Goal: Use online tool/utility: Utilize a website feature to perform a specific function

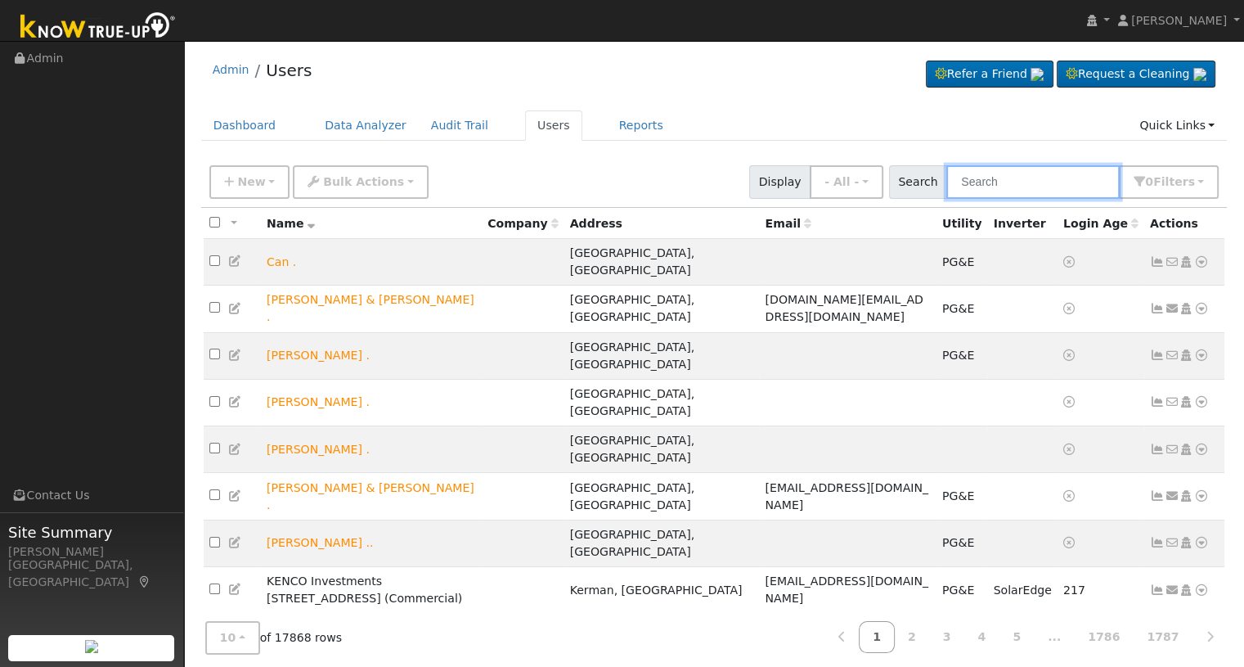
click at [987, 177] on input "text" at bounding box center [1033, 182] width 173 height 34
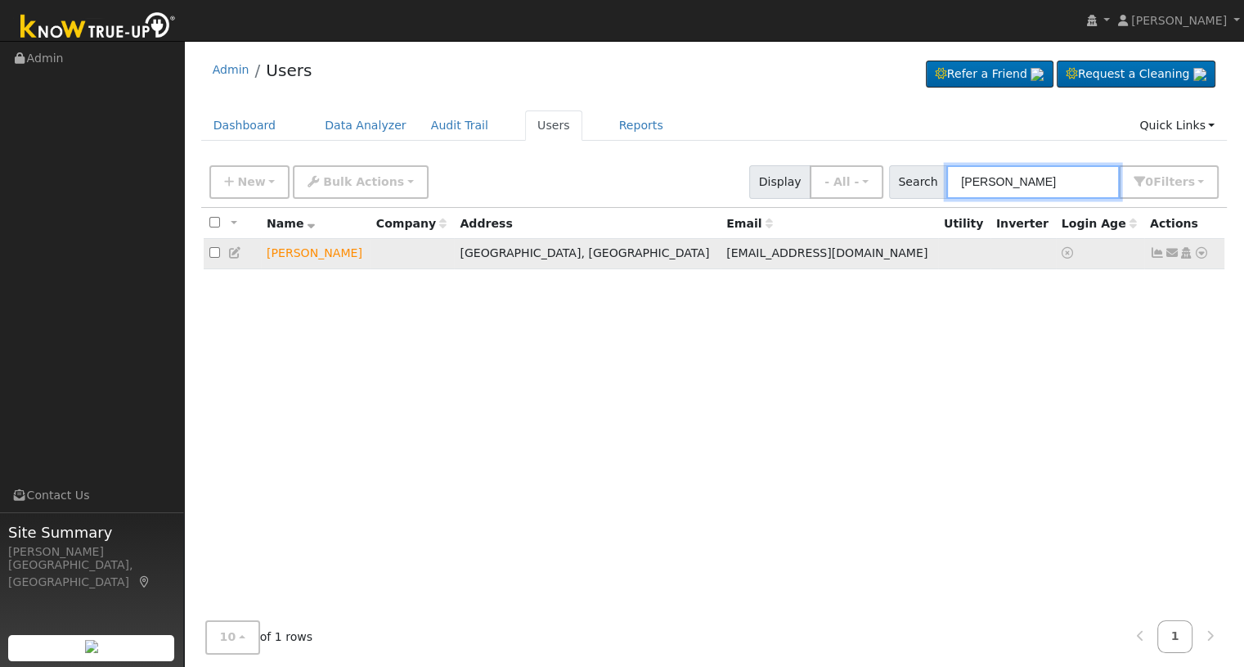
type input "[PERSON_NAME]"
click at [1203, 253] on icon at bounding box center [1201, 252] width 15 height 11
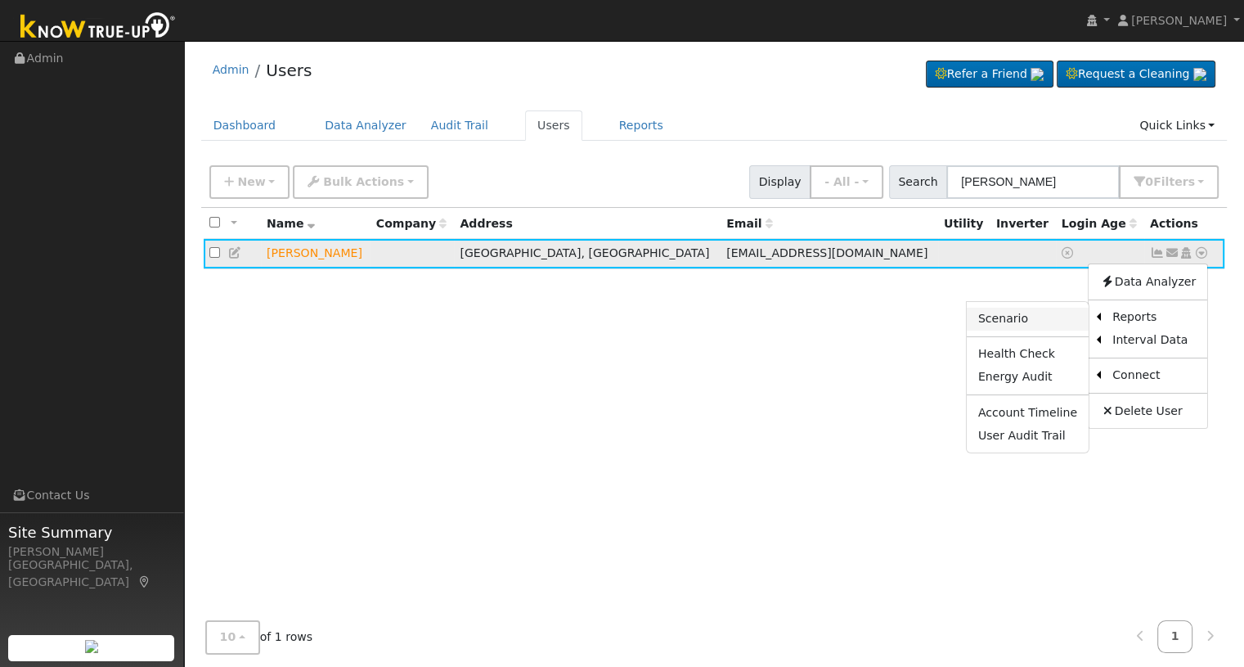
click at [1027, 321] on link "Scenario" at bounding box center [1028, 319] width 122 height 23
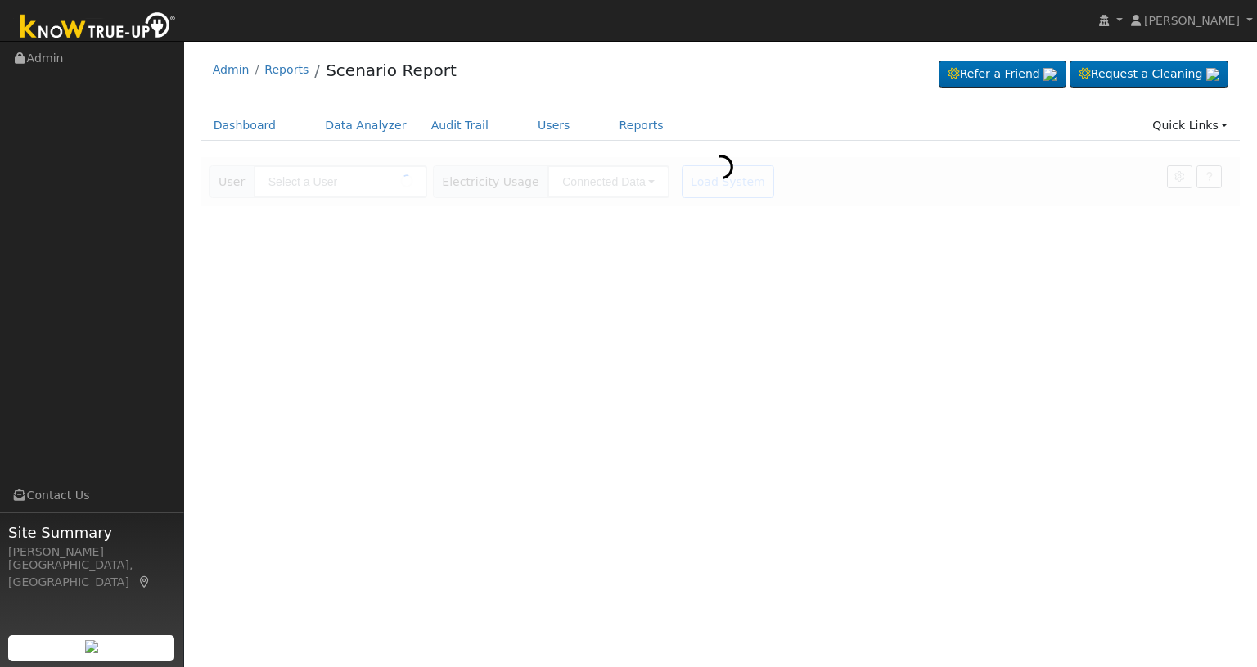
type input "[PERSON_NAME]"
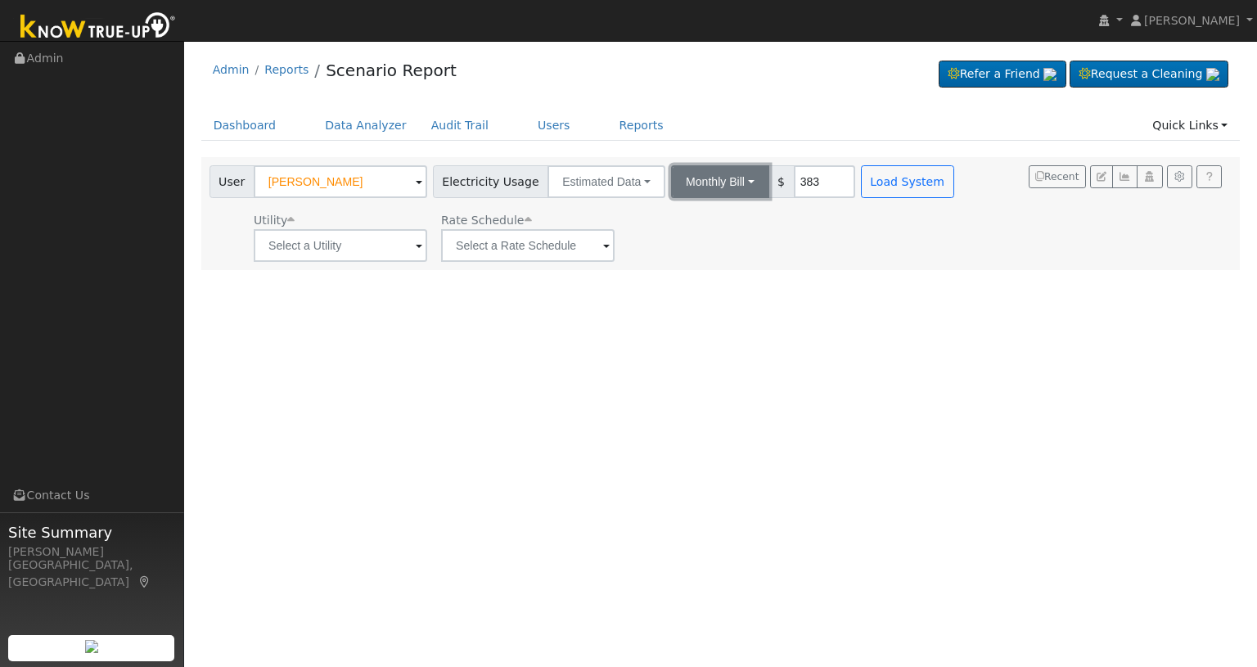
click at [718, 185] on button "Monthly Bill" at bounding box center [720, 181] width 98 height 33
click at [688, 209] on link "Annual Consumption" at bounding box center [698, 217] width 143 height 23
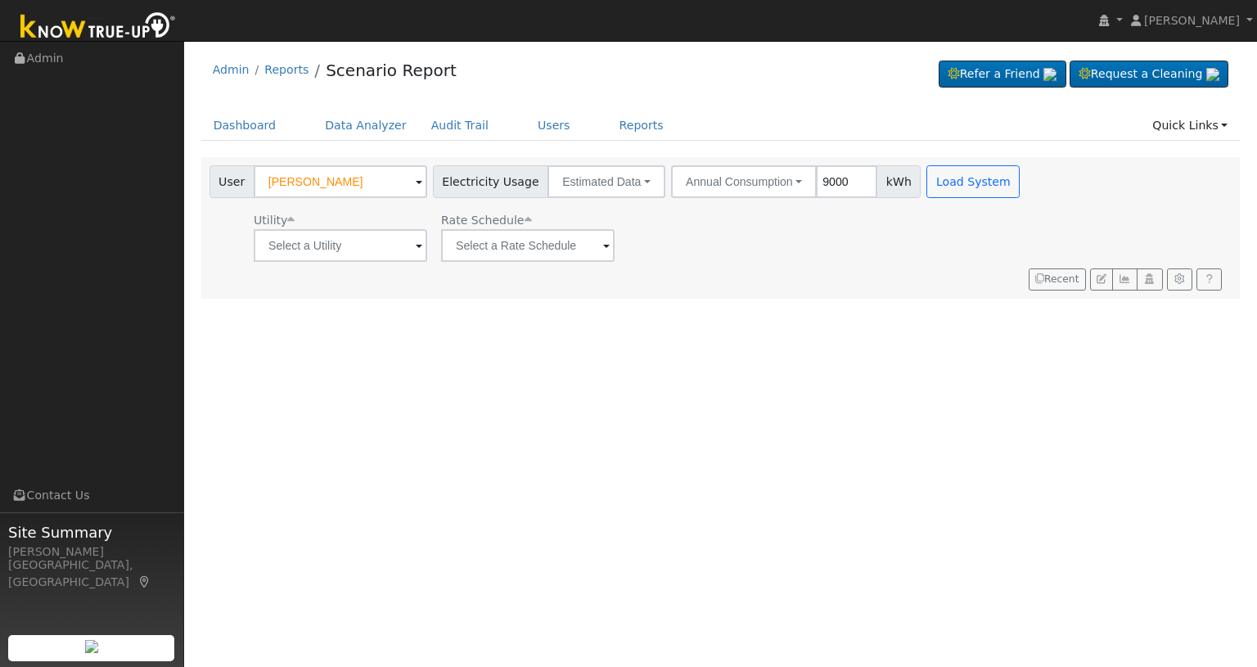
type input "9000"
click at [393, 241] on input "text" at bounding box center [340, 245] width 173 height 33
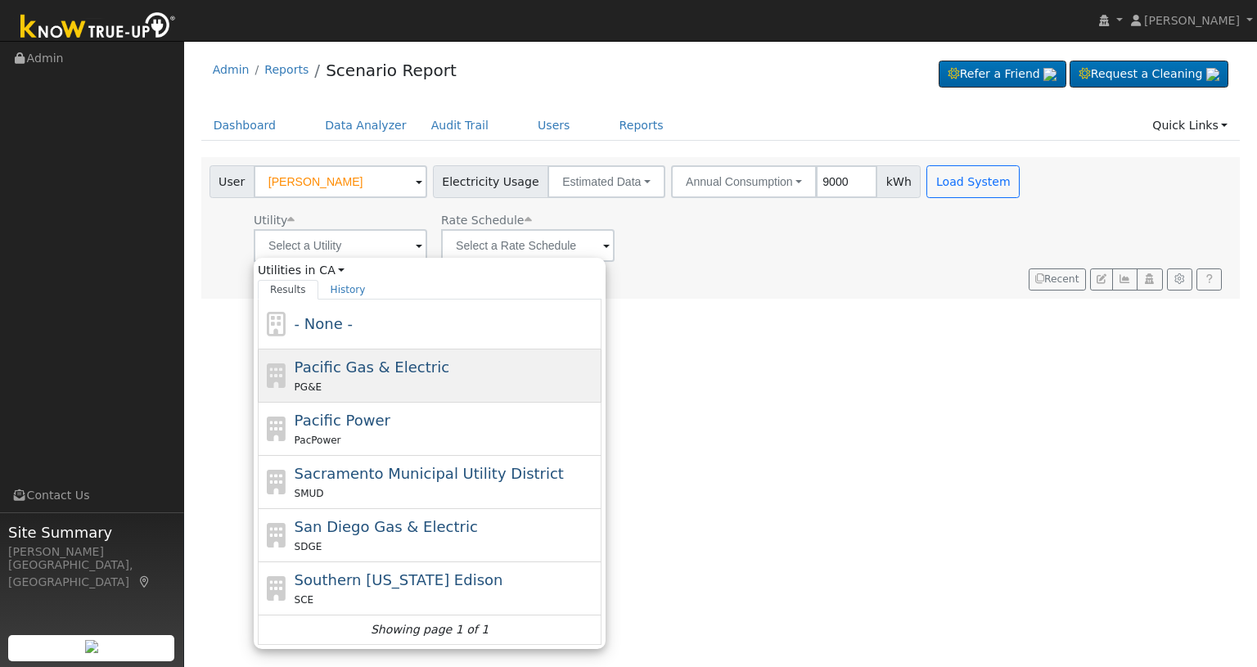
click at [355, 366] on span "Pacific Gas & Electric" at bounding box center [372, 366] width 155 height 17
type input "Pacific Gas & Electric"
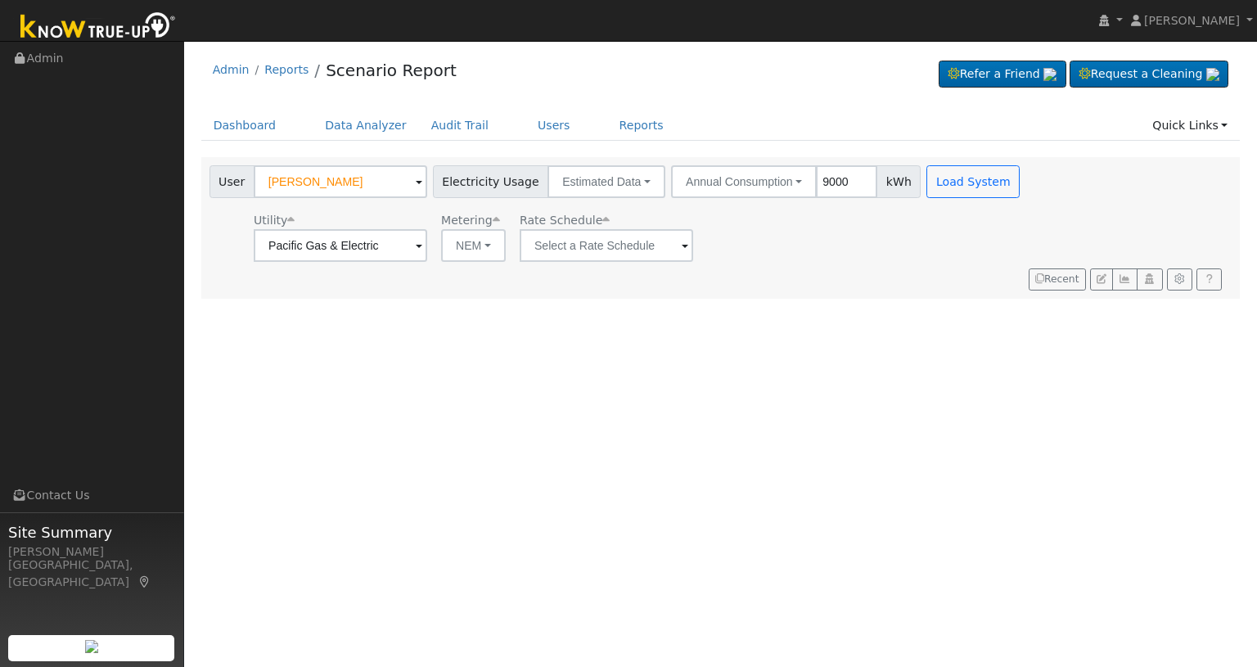
click at [639, 263] on div "User Eric Ferreira Account Default Account Default Account 9146 North Stoneridg…" at bounding box center [720, 228] width 1039 height 142
click at [646, 251] on input "text" at bounding box center [605, 245] width 173 height 33
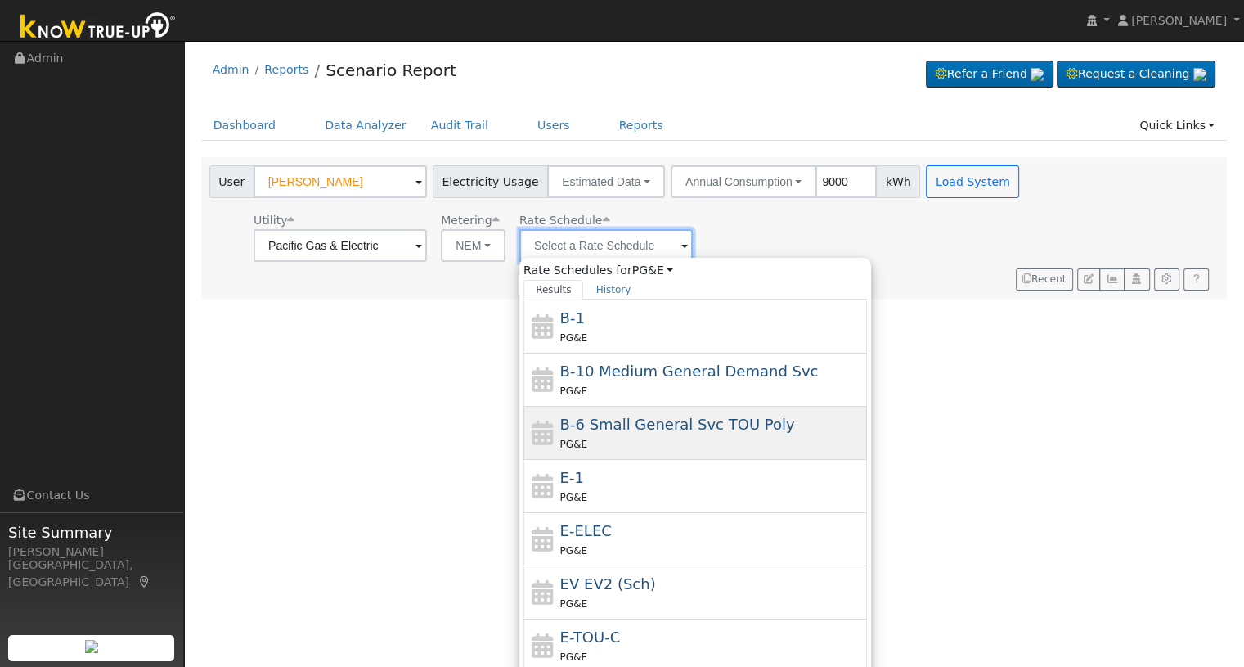
scroll to position [68, 0]
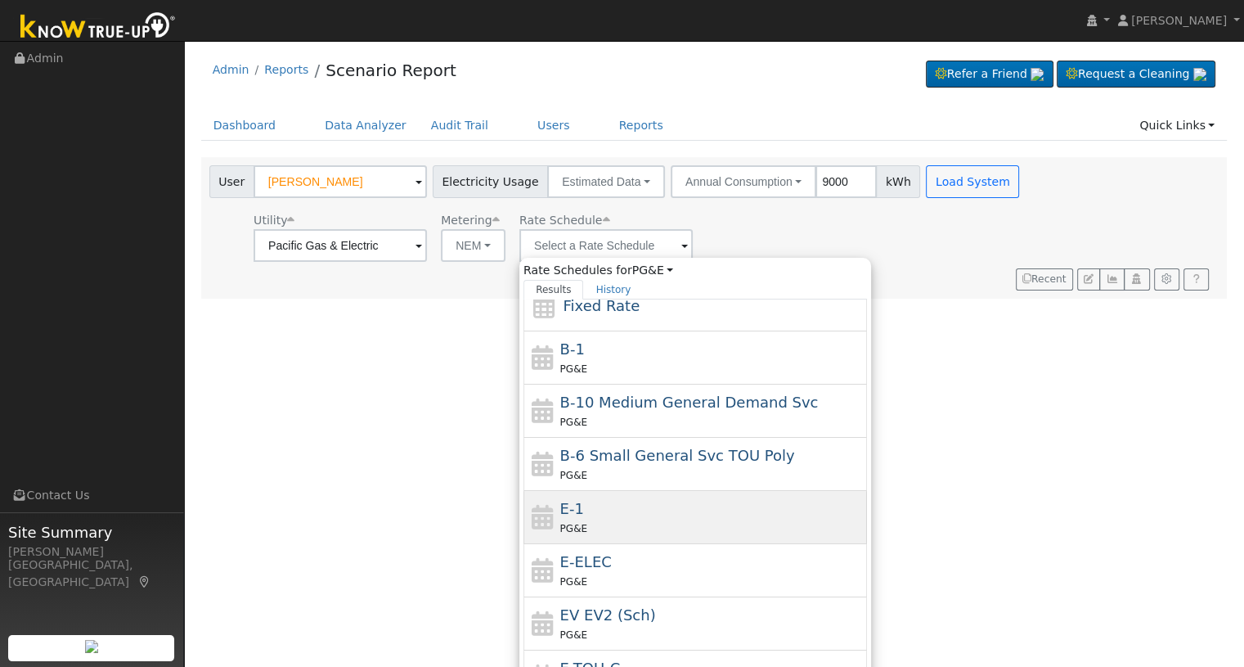
click at [599, 528] on div "PG&E" at bounding box center [712, 527] width 304 height 17
type input "E-1"
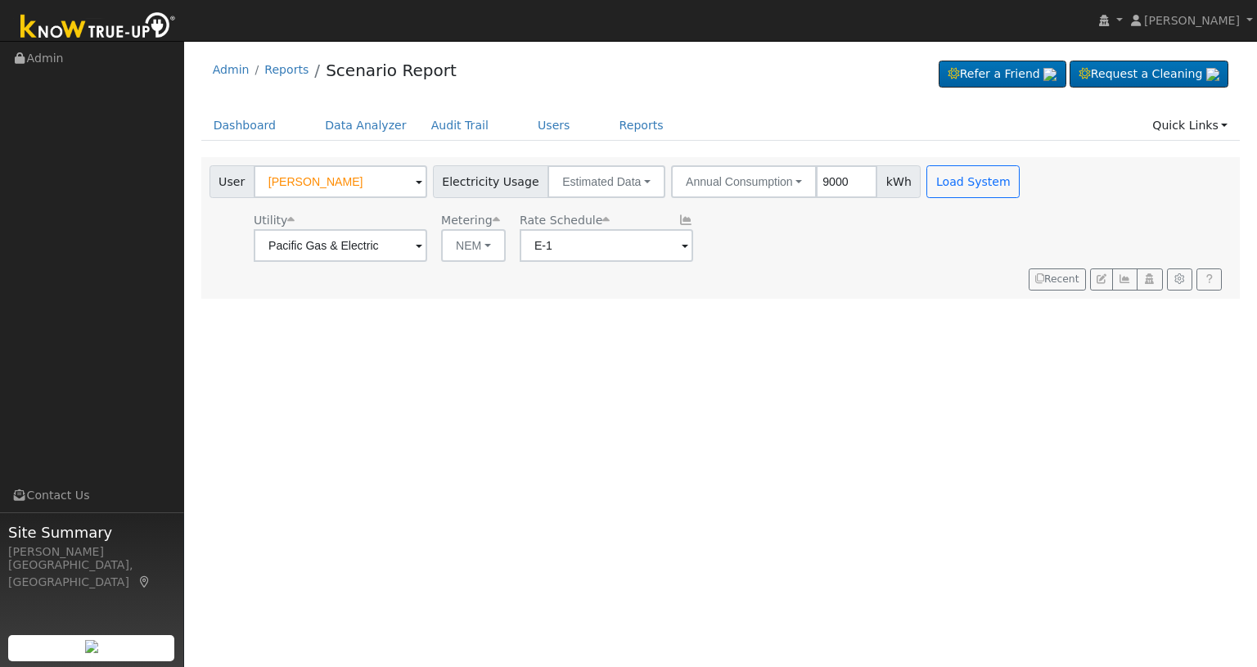
click at [803, 434] on div "User Profile First name Last name Email Email Notifications No Emails No Emails…" at bounding box center [720, 354] width 1073 height 626
click at [933, 184] on button "Load System" at bounding box center [972, 181] width 93 height 33
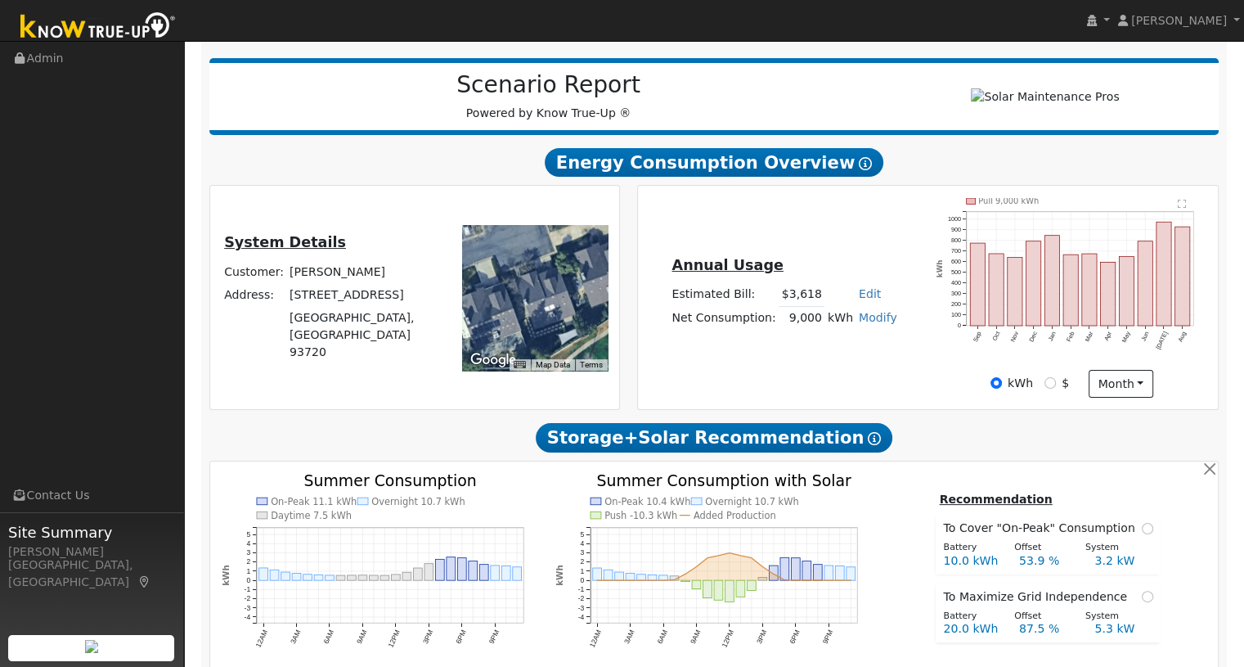
scroll to position [218, 0]
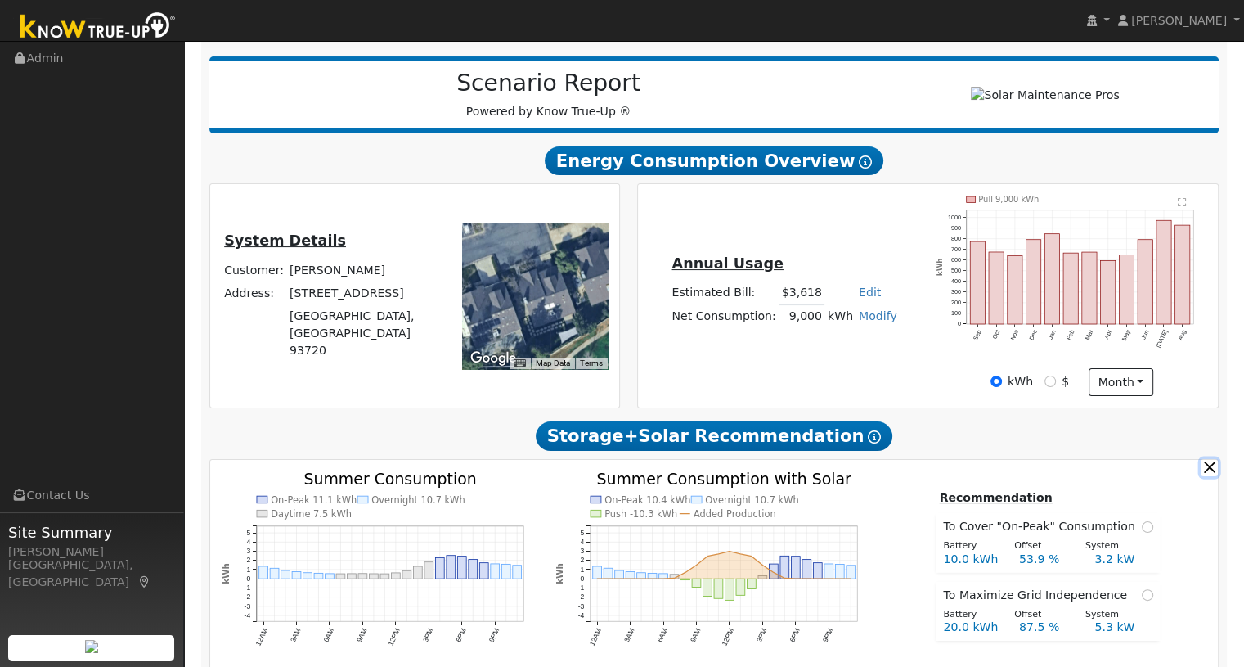
click at [1203, 470] on button "button" at bounding box center [1209, 467] width 17 height 17
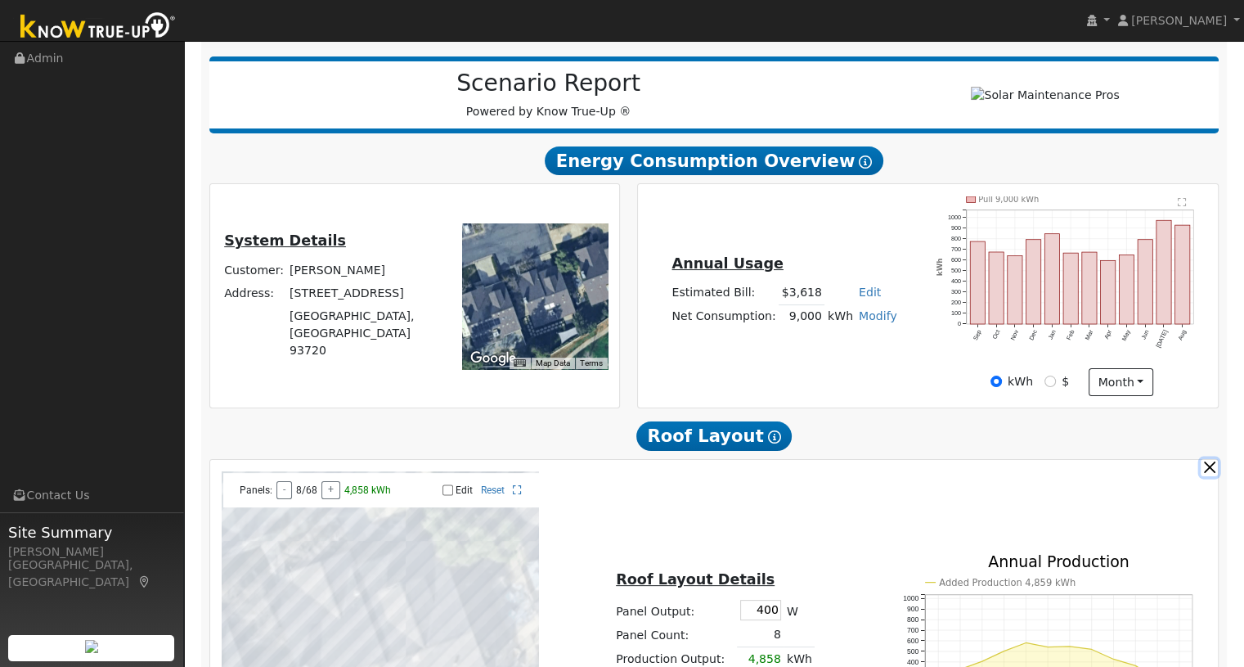
click at [1208, 473] on button "button" at bounding box center [1209, 467] width 17 height 17
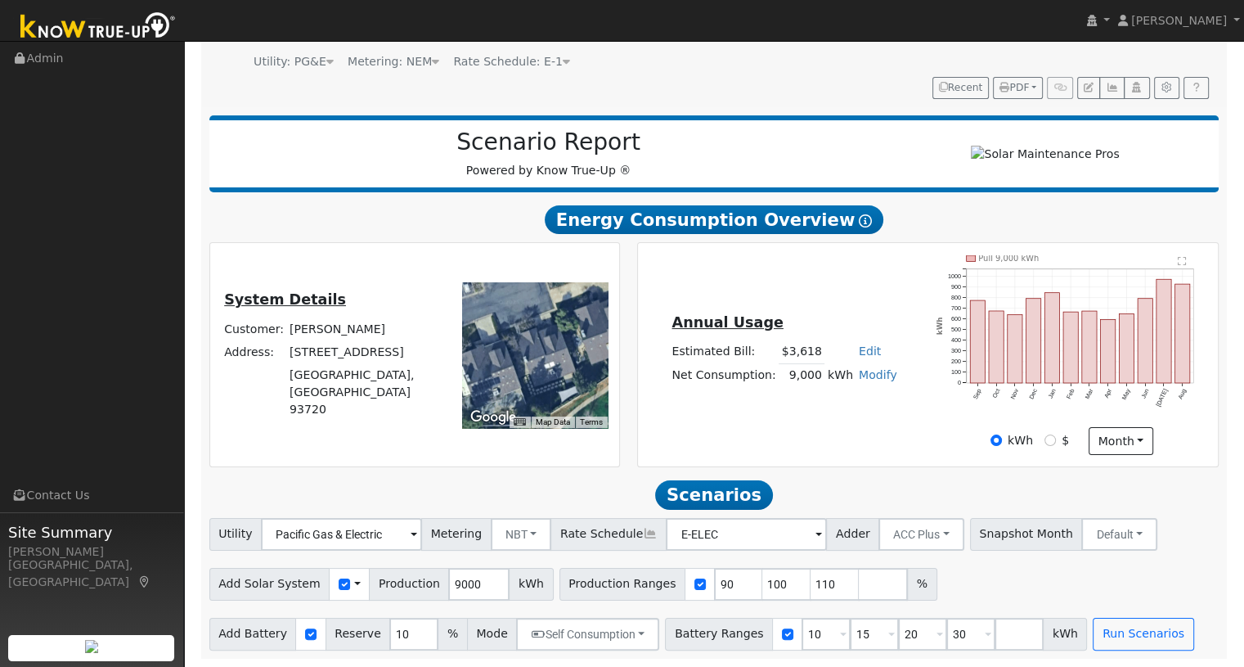
scroll to position [164, 0]
click at [859, 591] on input "number" at bounding box center [883, 584] width 49 height 33
type input "134"
drag, startPoint x: 802, startPoint y: 578, endPoint x: 776, endPoint y: 578, distance: 26.2
click at [776, 578] on div "Production Ranges 90 100 110 134 %" at bounding box center [773, 584] width 426 height 33
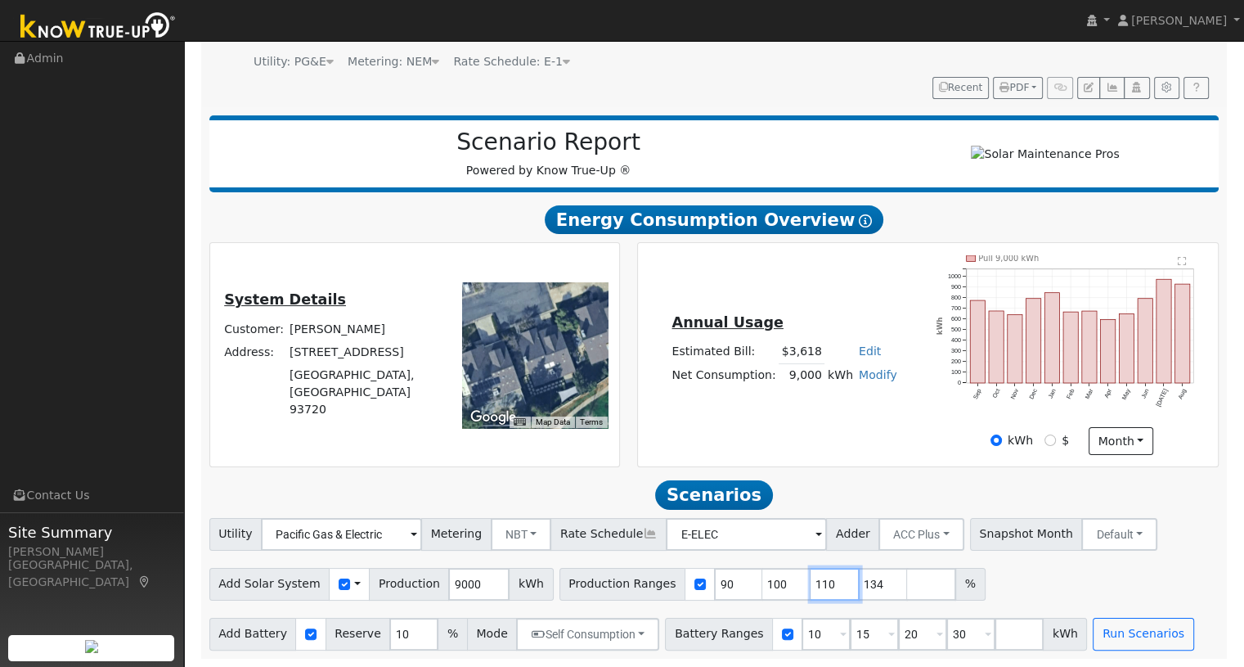
type input "134"
drag, startPoint x: 753, startPoint y: 581, endPoint x: 735, endPoint y: 580, distance: 18.0
click at [762, 580] on input "100" at bounding box center [786, 584] width 49 height 33
type input "134"
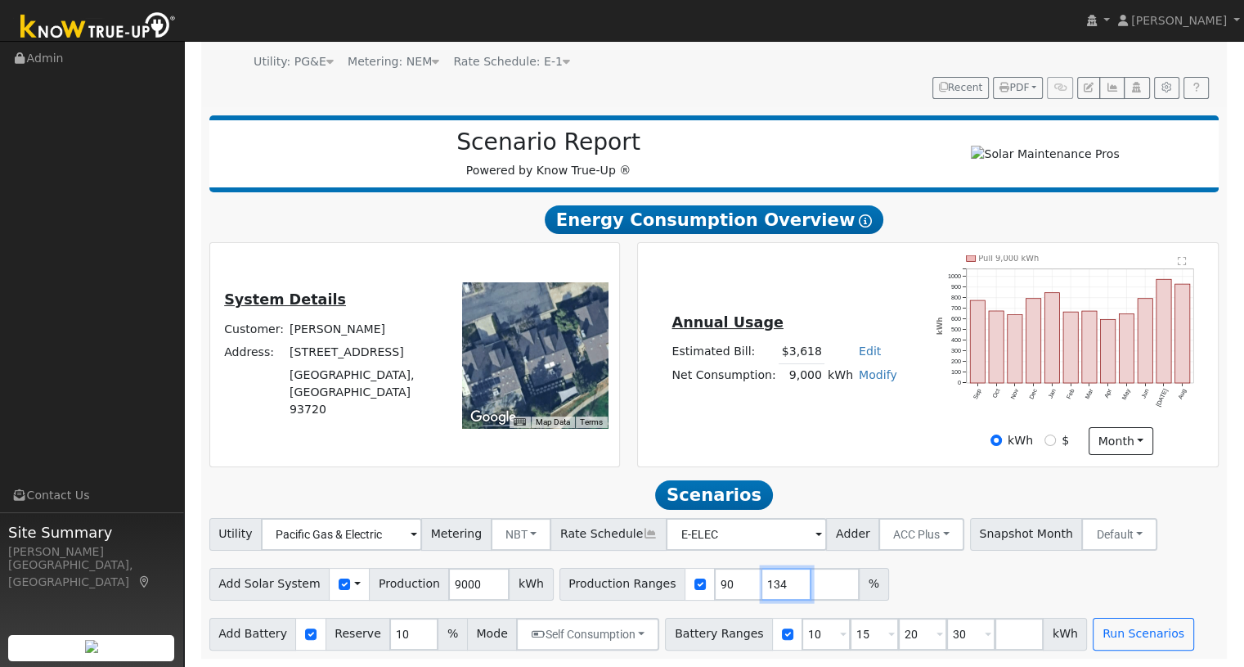
type input "134"
drag, startPoint x: 708, startPoint y: 578, endPoint x: 685, endPoint y: 578, distance: 22.9
click at [714, 578] on input "90" at bounding box center [738, 584] width 49 height 33
type input "134"
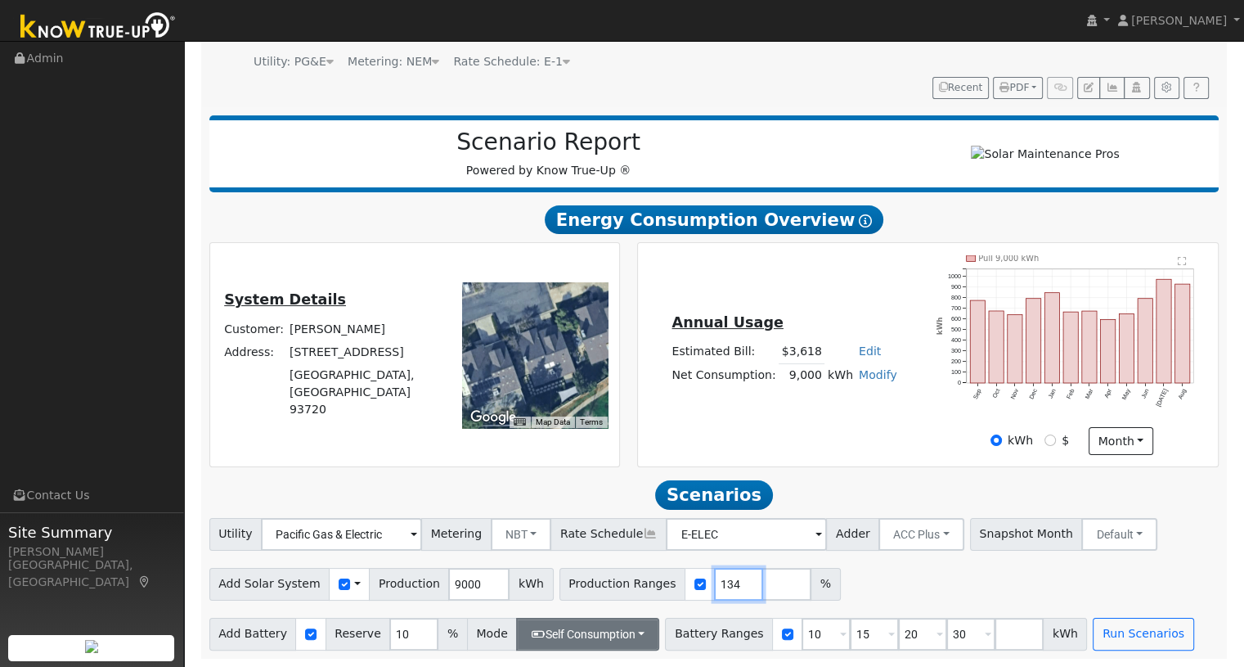
type input "134"
click at [614, 629] on button "Self Consumption" at bounding box center [587, 634] width 143 height 33
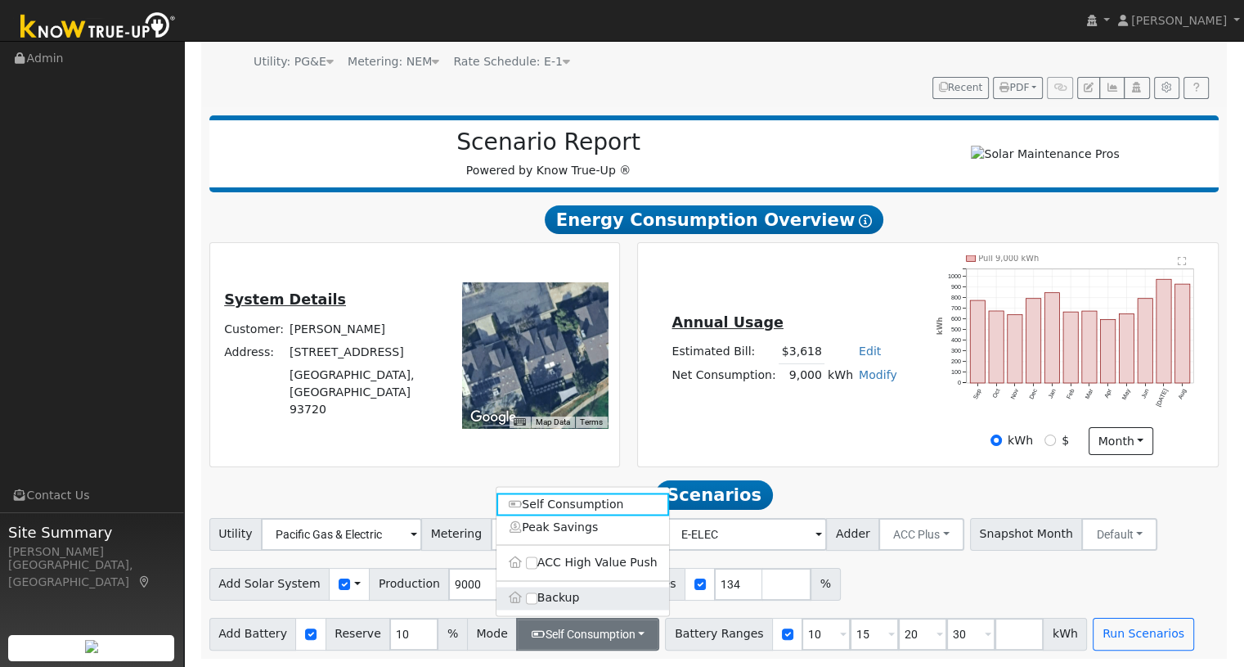
click at [545, 608] on label "Backup" at bounding box center [583, 598] width 173 height 23
click at [537, 604] on input "Backup" at bounding box center [531, 597] width 11 height 11
type input "20"
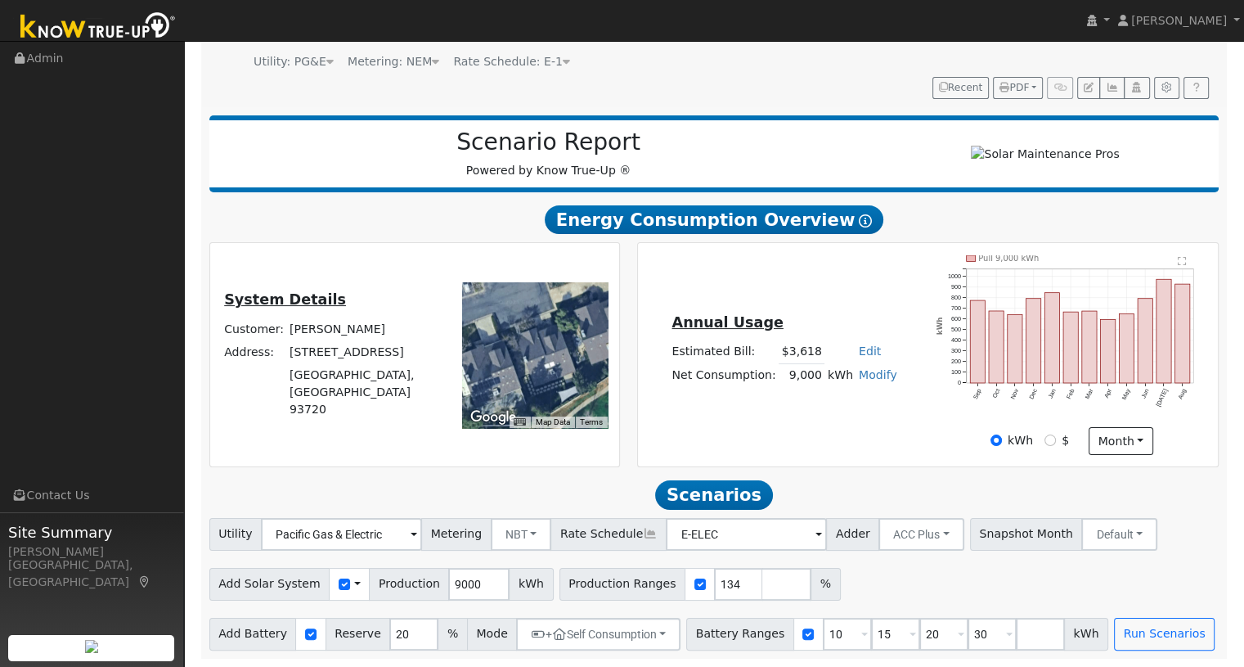
click at [846, 600] on div "Add Solar System Use CSV Data Production 9000 kWh Production Ranges 134 %" at bounding box center [714, 581] width 1016 height 38
drag, startPoint x: 811, startPoint y: 634, endPoint x: 790, endPoint y: 634, distance: 20.5
click at [790, 634] on div "Battery Ranges 10 Overrides Reserve % Mode None None Self Consumption Peak Savi…" at bounding box center [897, 634] width 422 height 33
type input "13.5"
click at [871, 639] on input "15" at bounding box center [895, 634] width 49 height 33
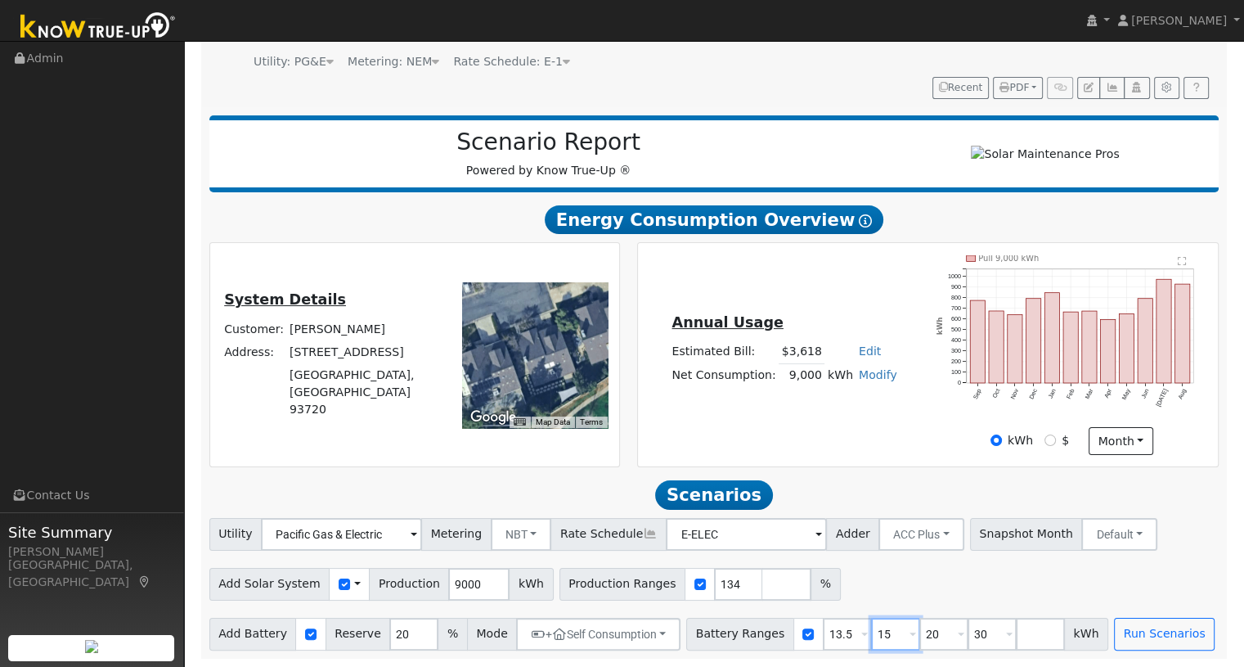
drag, startPoint x: 861, startPoint y: 636, endPoint x: 846, endPoint y: 635, distance: 14.8
click at [871, 635] on input "15" at bounding box center [895, 634] width 49 height 33
type input "20"
type input "30"
click at [871, 633] on input "20" at bounding box center [895, 634] width 49 height 33
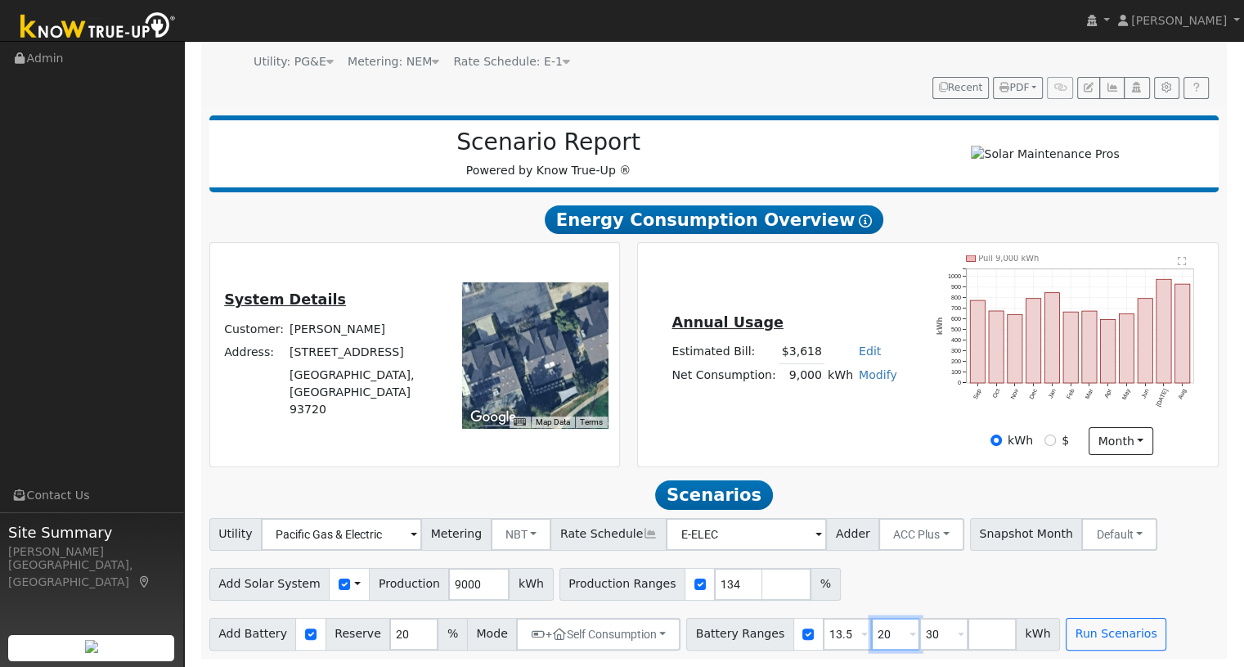
type input "30"
drag, startPoint x: 867, startPoint y: 634, endPoint x: 849, endPoint y: 631, distance: 18.3
click at [871, 631] on input "30" at bounding box center [895, 634] width 49 height 33
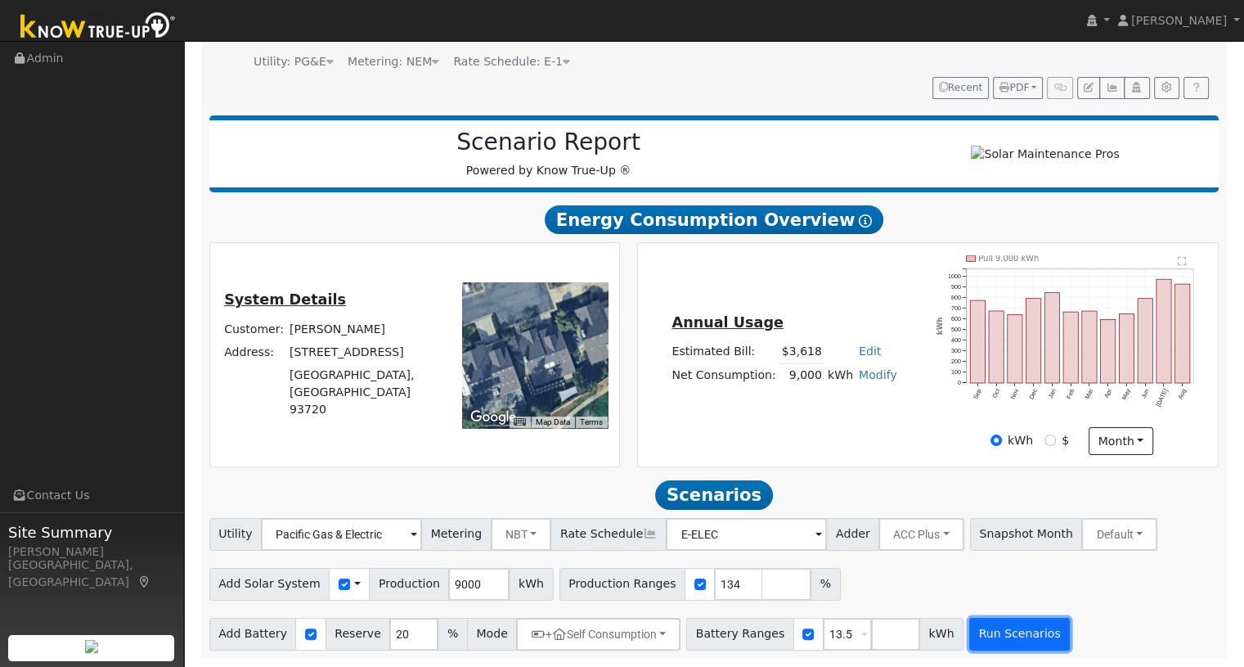
click at [969, 635] on button "Run Scenarios" at bounding box center [1019, 634] width 101 height 33
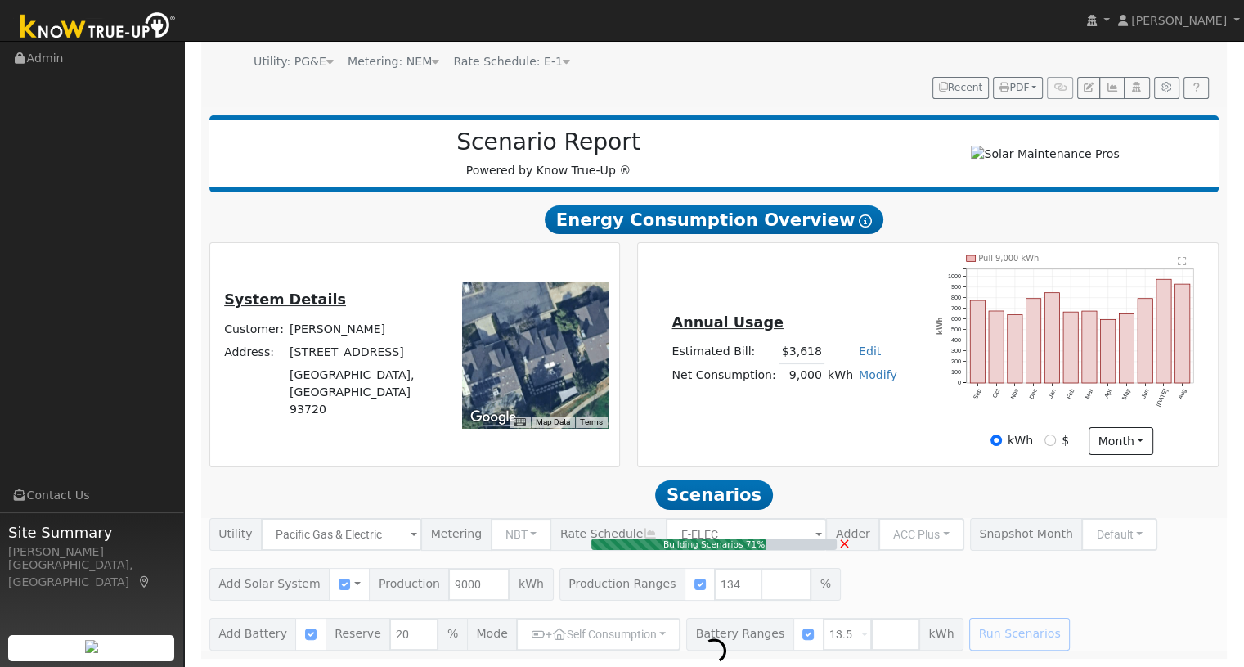
type input "8.0"
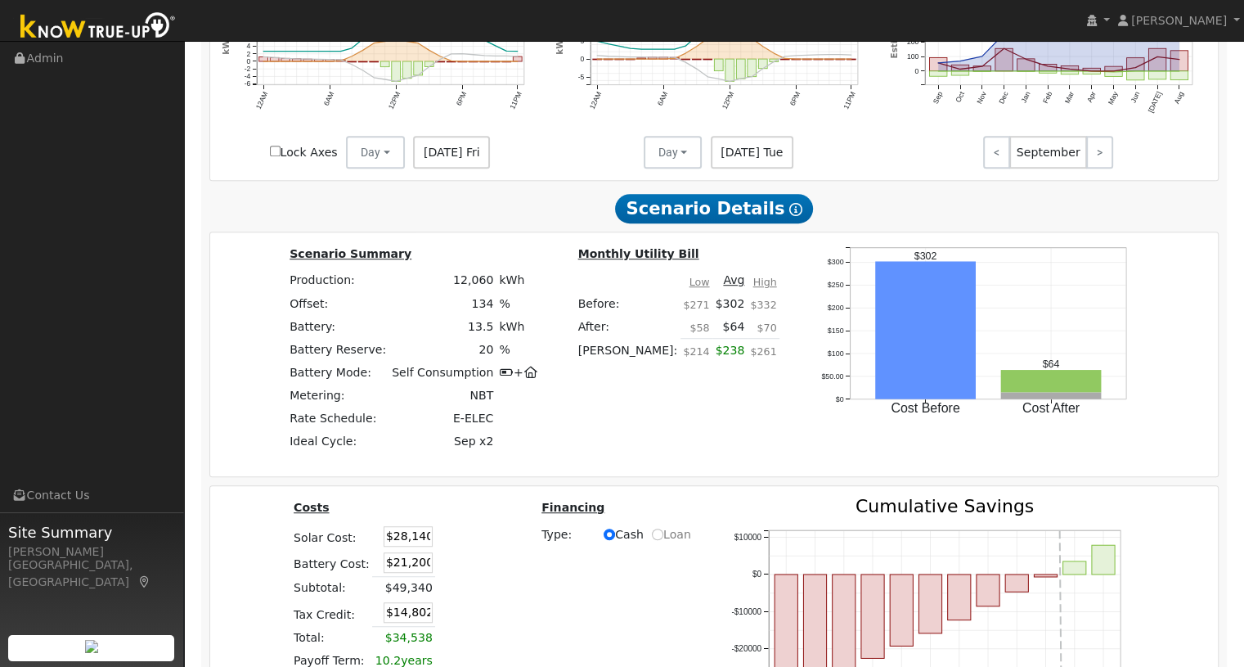
scroll to position [1248, 0]
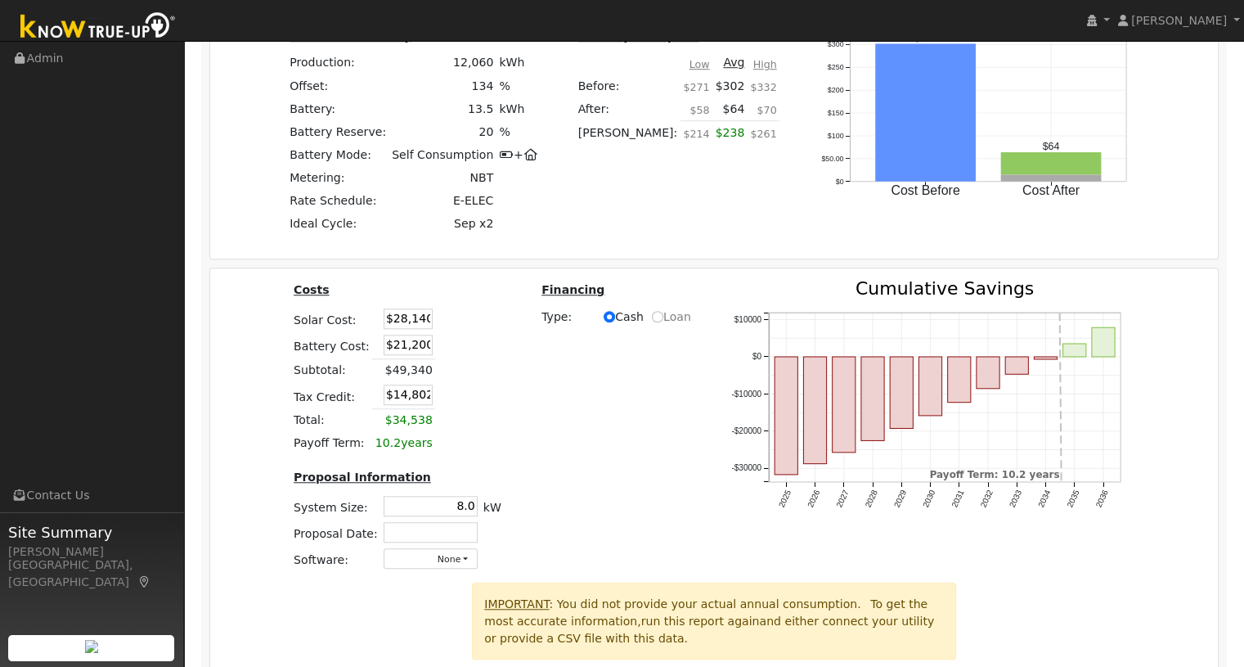
drag, startPoint x: 379, startPoint y: 349, endPoint x: 445, endPoint y: 351, distance: 66.3
click at [445, 351] on tr "Battery Cost: $21,200" at bounding box center [398, 344] width 214 height 27
type input "$14,900"
type input "$12,912"
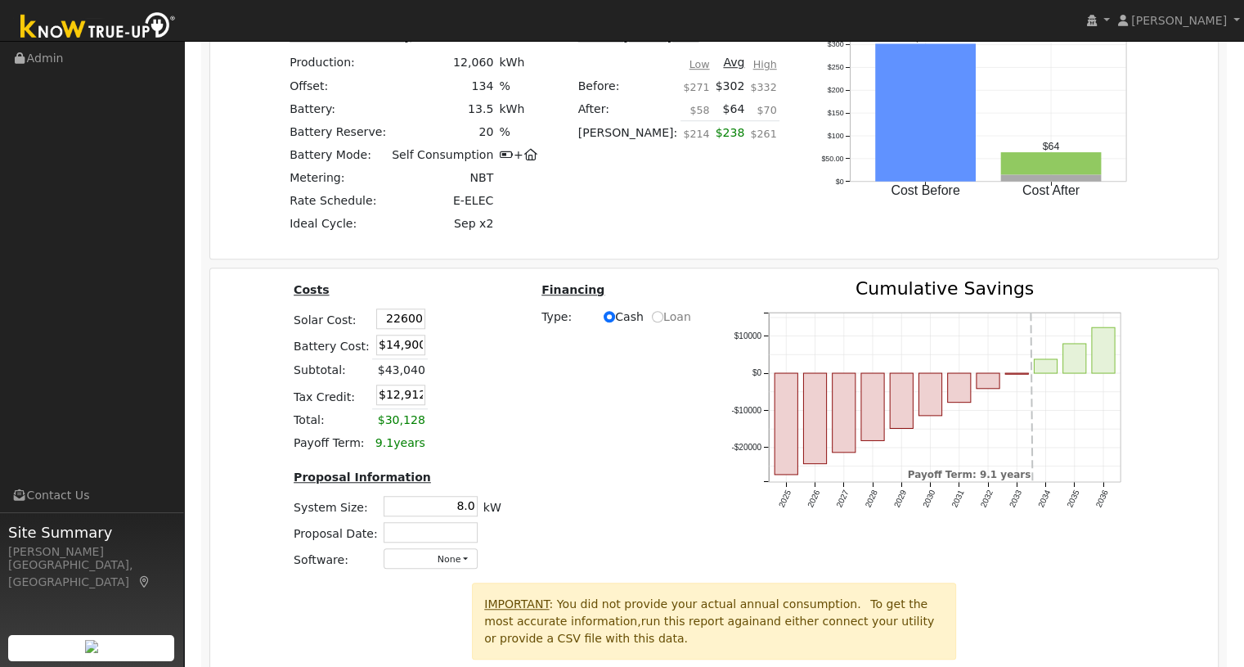
click at [445, 351] on td at bounding box center [447, 344] width 38 height 27
type input "$22,600"
type input "$11,250"
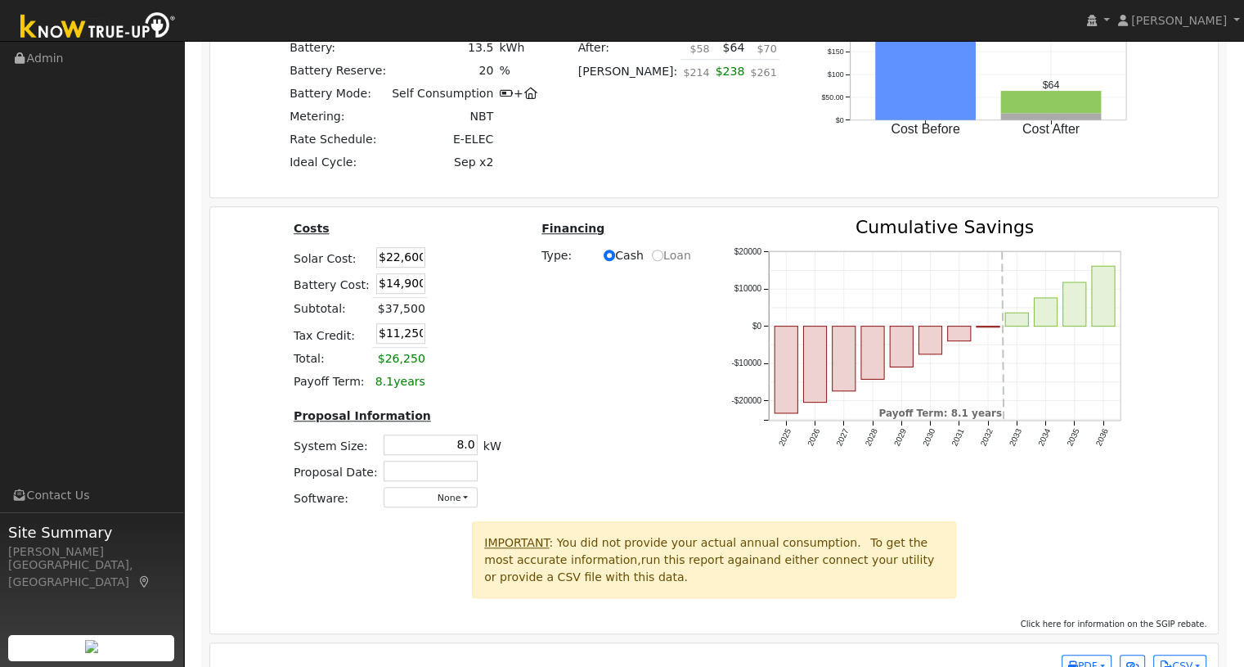
scroll to position [1352, 0]
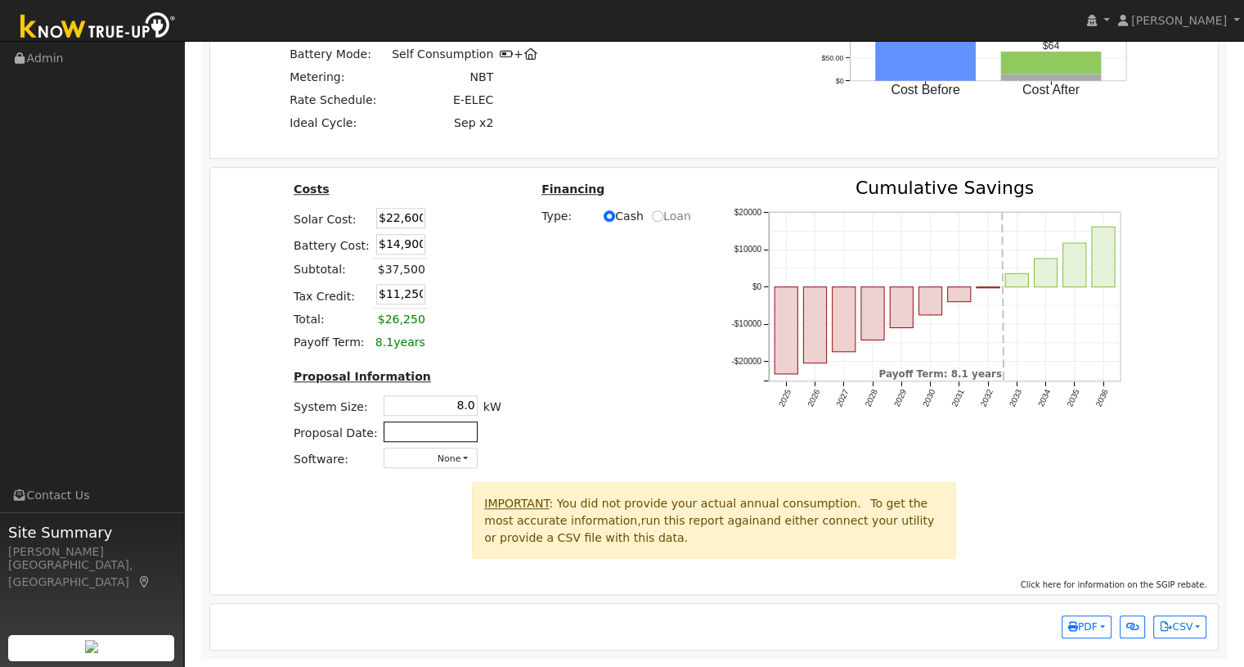
click at [445, 429] on input "text" at bounding box center [431, 431] width 94 height 20
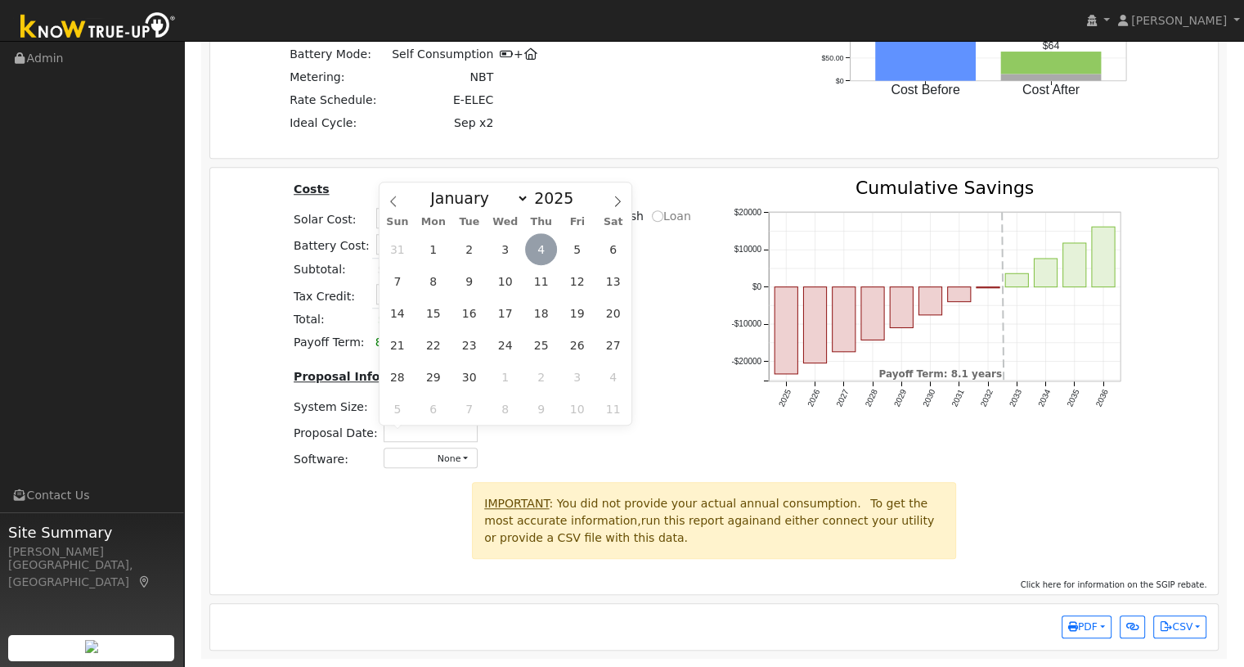
click at [533, 245] on span "4" at bounding box center [541, 249] width 32 height 32
type input "[DATE]"
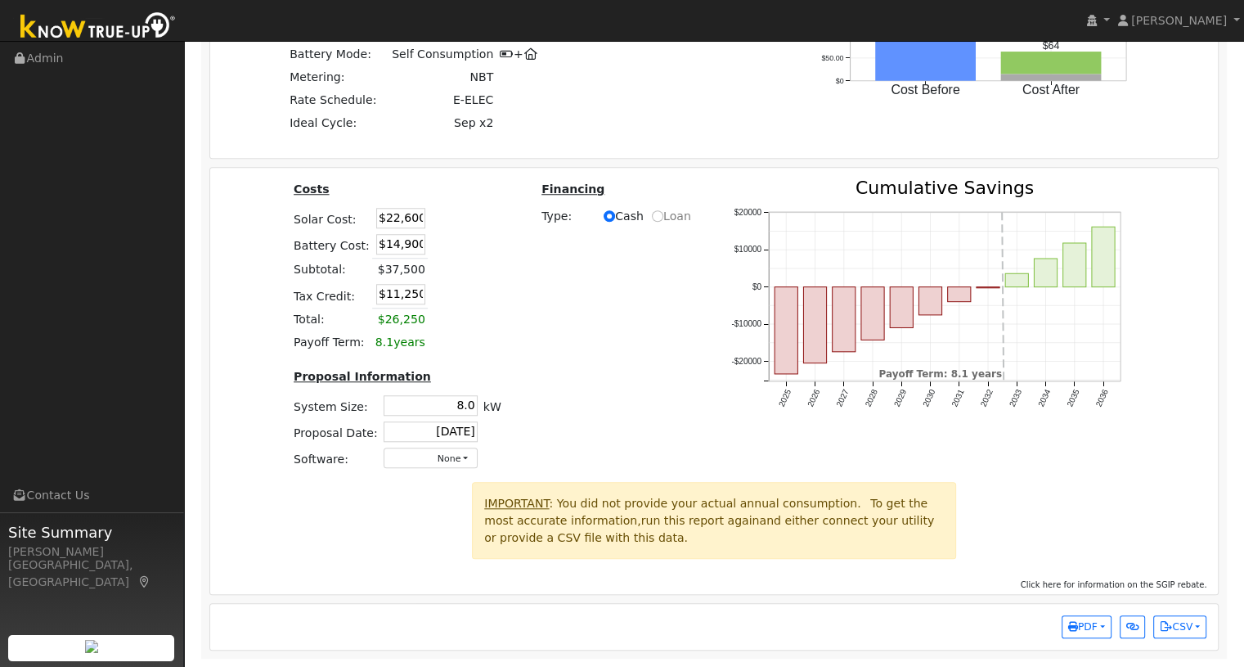
click at [560, 388] on div "Costs Solar Cost: $22,600 Battery Cost: $14,900 Subtotal: $37,500 Tax Credit: $…" at bounding box center [715, 330] width 1020 height 303
click at [1086, 626] on span "PDF" at bounding box center [1082, 626] width 29 height 11
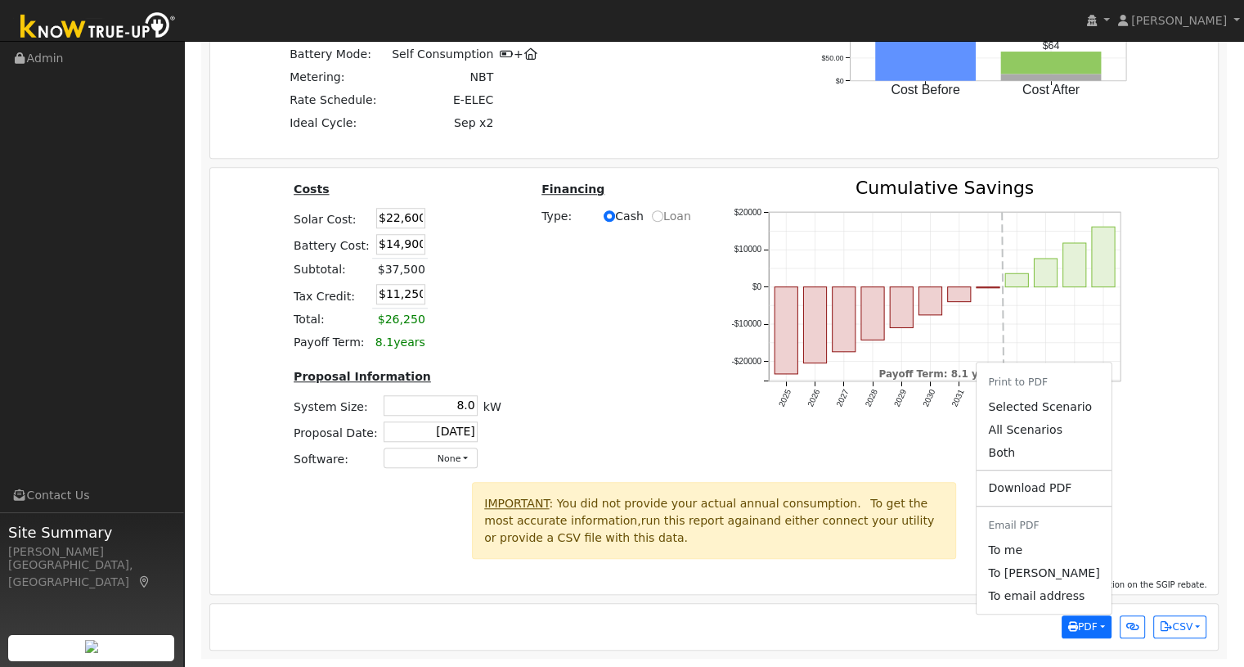
drag, startPoint x: 1028, startPoint y: 409, endPoint x: 926, endPoint y: 490, distance: 129.8
click at [1028, 409] on link "Selected Scenario" at bounding box center [1044, 406] width 134 height 23
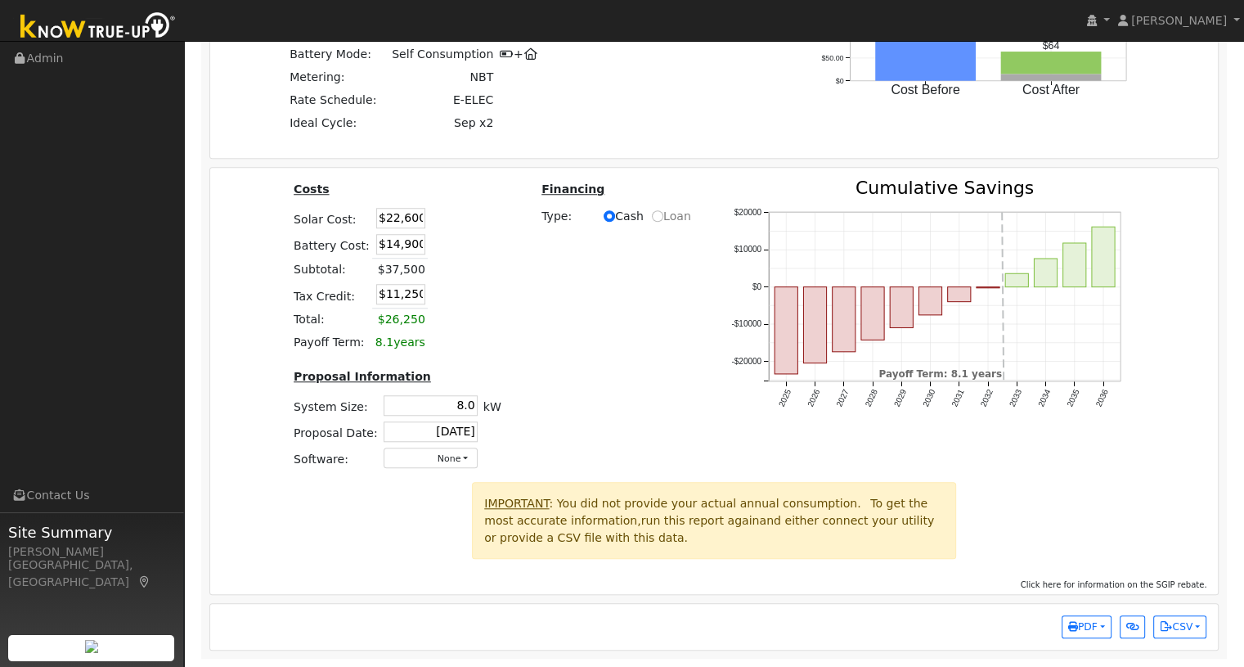
scroll to position [1243, 0]
